Goal: Task Accomplishment & Management: Use online tool/utility

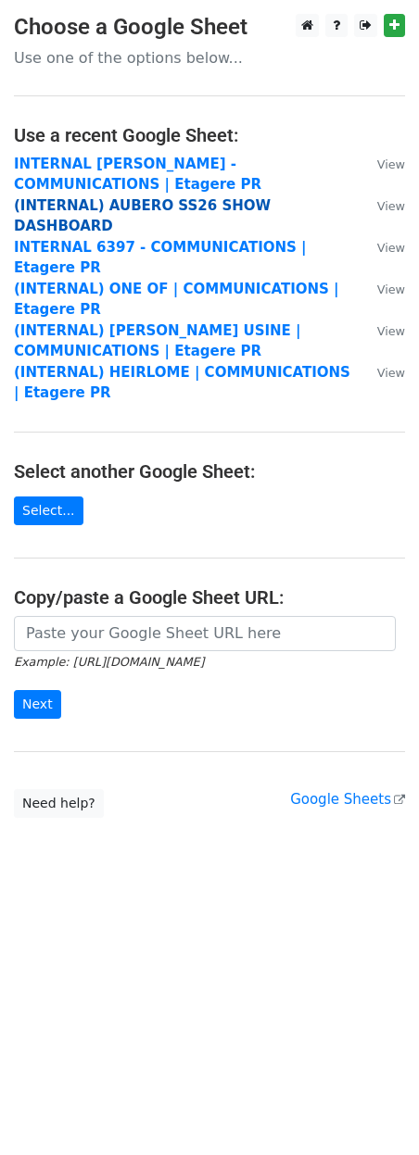
click at [136, 201] on strong "(INTERNAL) AUBERO SS26 SHOW DASHBOARD" at bounding box center [142, 216] width 257 height 38
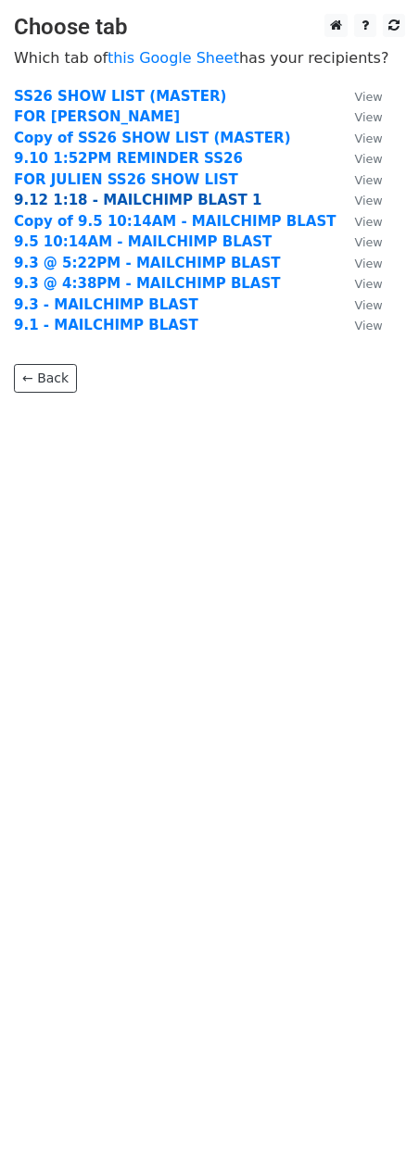
click at [80, 203] on strong "9.12 1:18 - MAILCHIMP BLAST 1" at bounding box center [137, 200] width 247 height 17
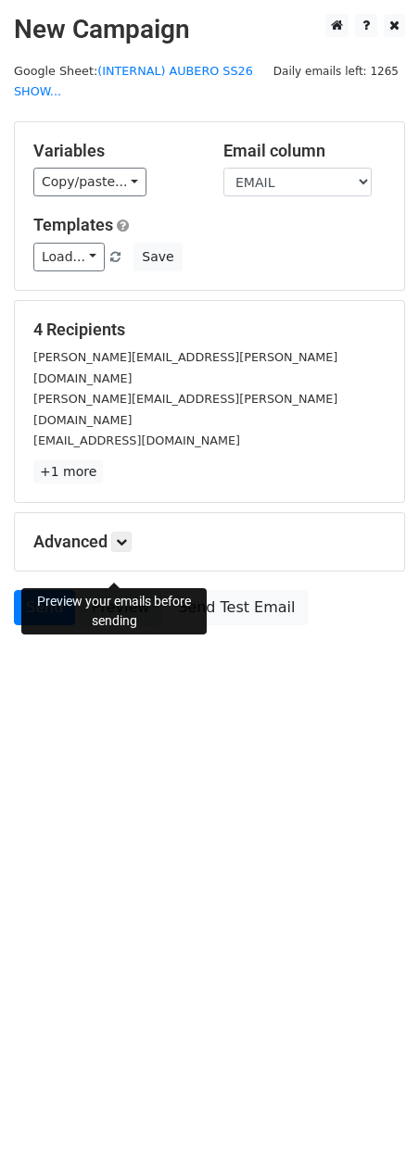
click at [114, 590] on link "Preview" at bounding box center [121, 607] width 82 height 35
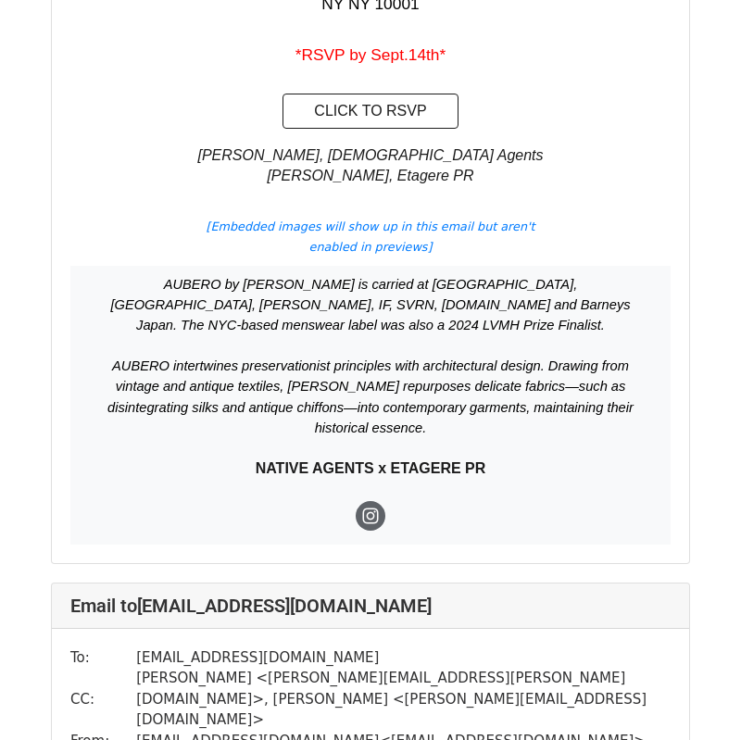
scroll to position [1910, 0]
